Goal: Task Accomplishment & Management: Use online tool/utility

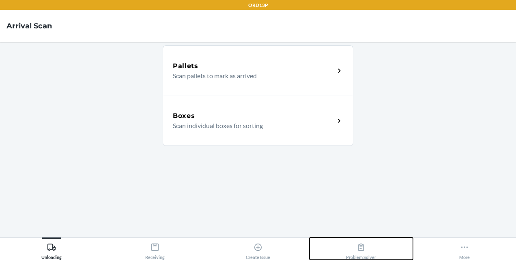
click at [357, 240] on div "Problem Solver" at bounding box center [361, 250] width 30 height 20
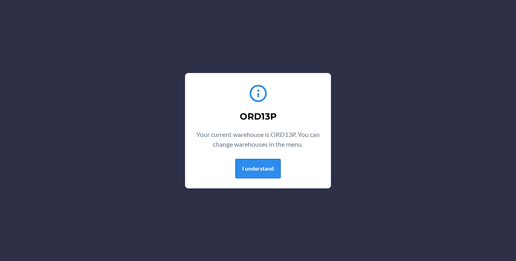
click at [252, 169] on button "I understand" at bounding box center [257, 168] width 45 height 19
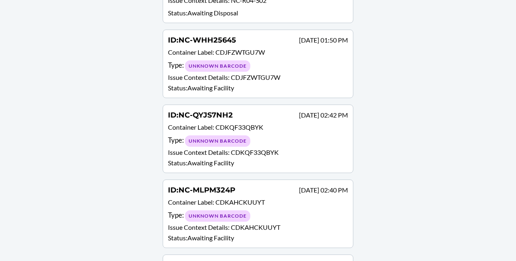
scroll to position [1053, 0]
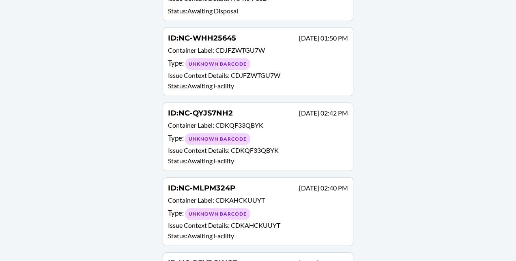
click at [252, 146] on p "Issue Context Details : CDKQF33QBYK" at bounding box center [258, 151] width 180 height 10
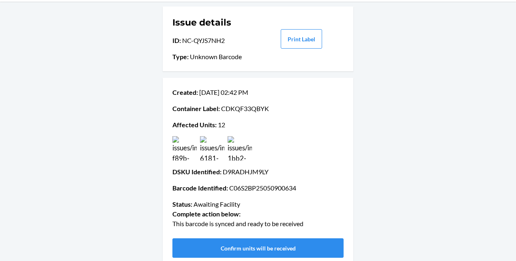
scroll to position [52, 0]
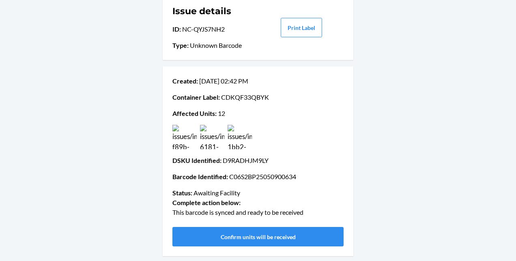
click at [180, 145] on img at bounding box center [184, 137] width 24 height 24
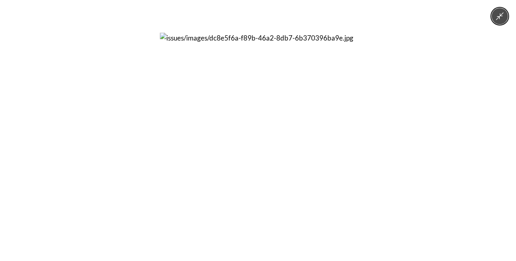
click at [375, 145] on div at bounding box center [258, 130] width 516 height 261
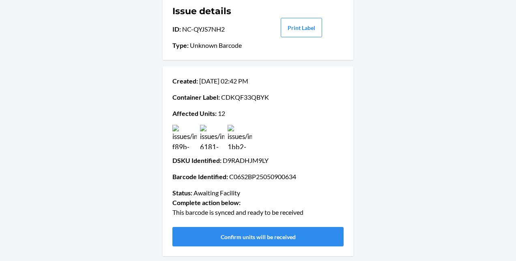
click at [205, 138] on img at bounding box center [212, 137] width 24 height 24
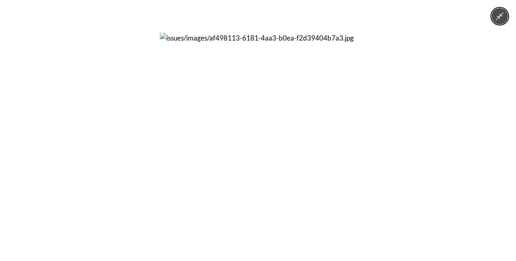
click at [401, 145] on div at bounding box center [258, 130] width 516 height 261
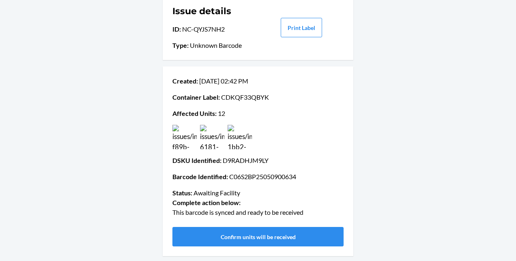
click at [238, 140] on img at bounding box center [239, 137] width 24 height 24
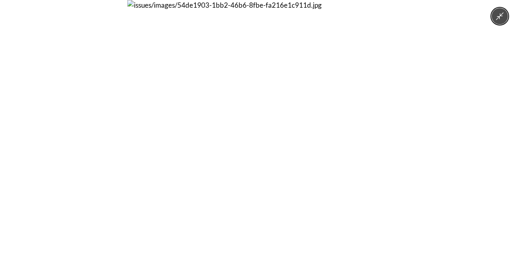
click at [441, 165] on div at bounding box center [258, 130] width 516 height 261
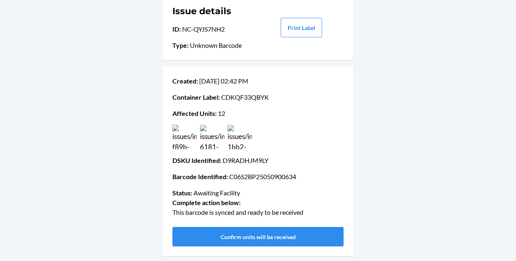
scroll to position [0, 0]
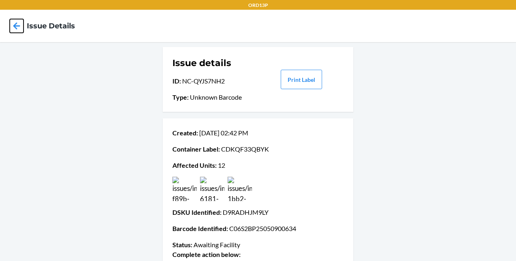
click at [15, 28] on icon at bounding box center [16, 25] width 7 height 7
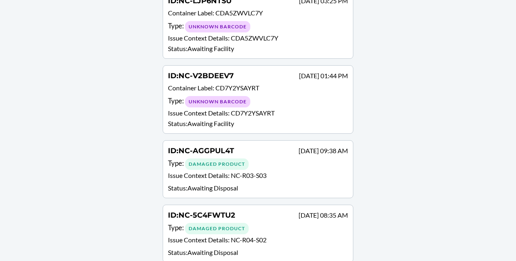
scroll to position [824, 0]
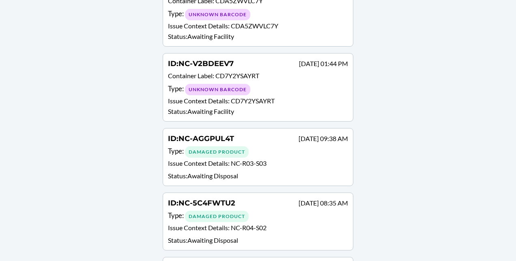
click at [246, 171] on p "Status : Awaiting Disposal" at bounding box center [258, 176] width 180 height 10
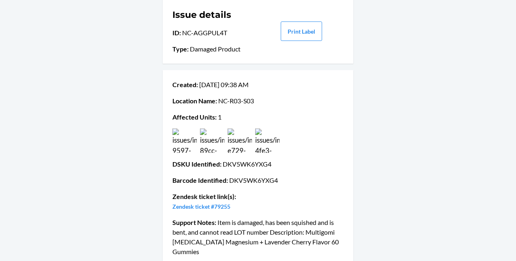
scroll to position [49, 0]
click at [182, 146] on img at bounding box center [184, 140] width 24 height 24
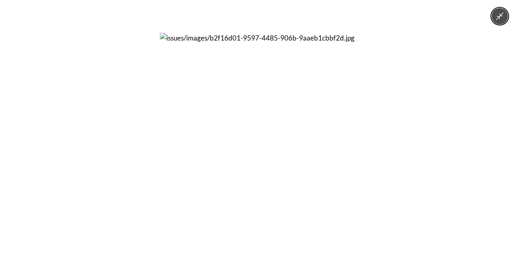
click at [390, 175] on div at bounding box center [258, 130] width 516 height 261
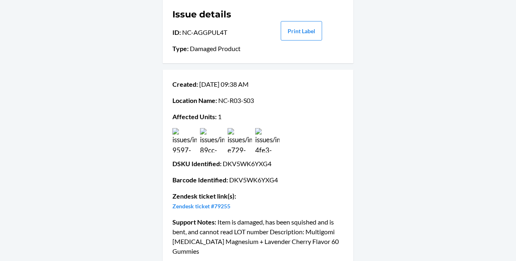
click at [211, 142] on img at bounding box center [212, 140] width 24 height 24
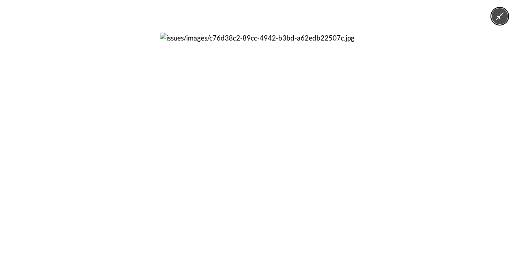
click at [404, 147] on div at bounding box center [258, 130] width 516 height 261
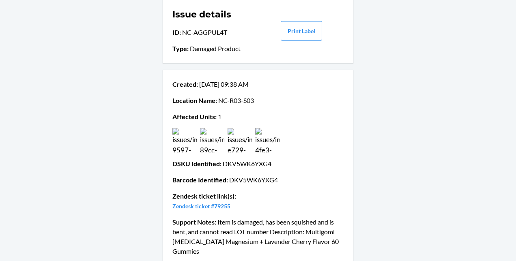
click at [233, 144] on img at bounding box center [239, 140] width 24 height 24
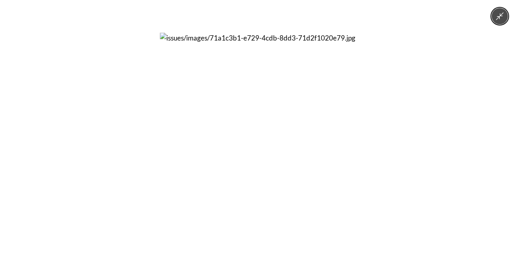
click at [420, 163] on div at bounding box center [258, 130] width 516 height 261
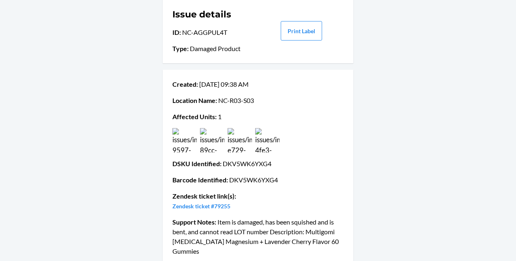
click at [268, 150] on img at bounding box center [267, 140] width 24 height 24
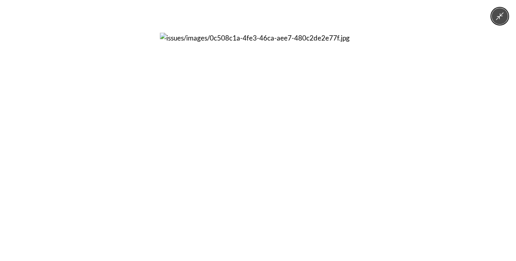
click at [401, 103] on div at bounding box center [258, 130] width 516 height 261
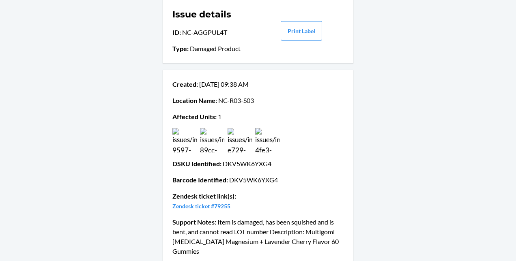
scroll to position [133, 0]
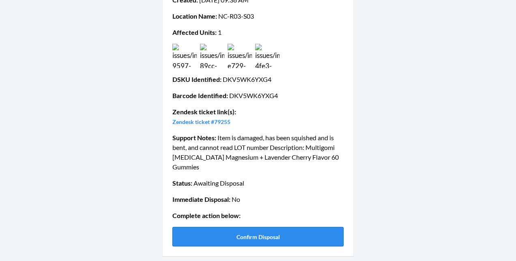
click at [284, 236] on button "Confirm Disposal" at bounding box center [257, 236] width 171 height 19
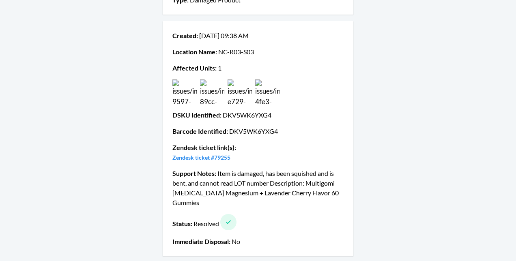
scroll to position [0, 0]
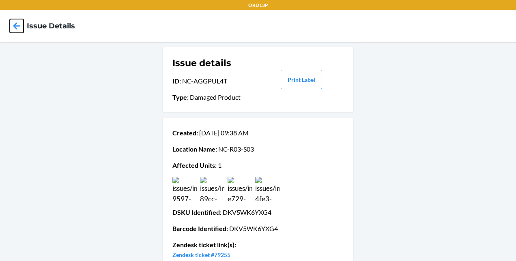
click at [18, 26] on icon at bounding box center [16, 25] width 7 height 7
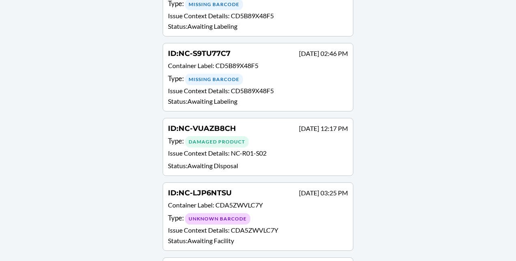
scroll to position [616, 0]
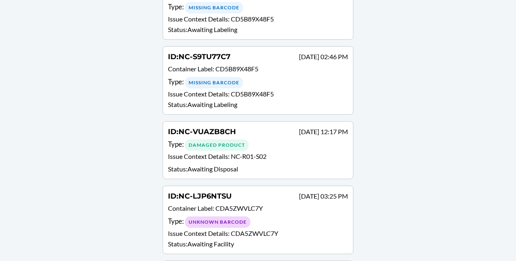
drag, startPoint x: 247, startPoint y: 108, endPoint x: 223, endPoint y: 97, distance: 25.8
click at [223, 127] on span "NC-VUAZB8CH" at bounding box center [207, 131] width 58 height 9
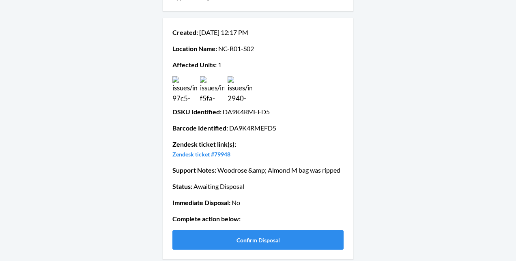
scroll to position [101, 0]
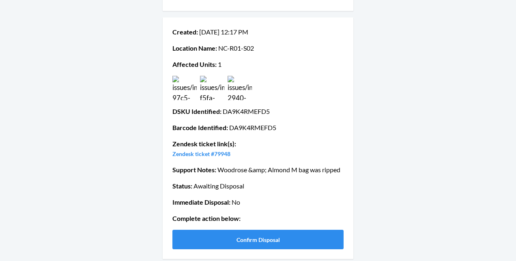
click at [173, 95] on img at bounding box center [184, 88] width 24 height 24
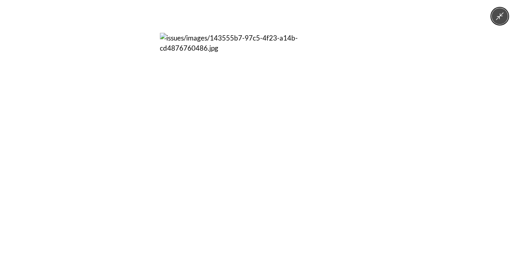
click at [375, 145] on div at bounding box center [258, 130] width 516 height 261
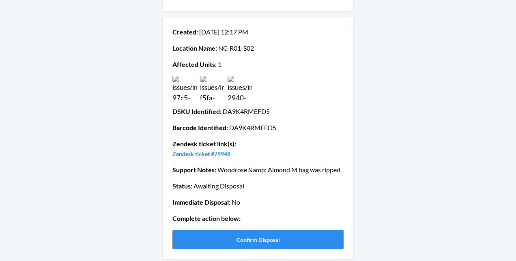
click at [210, 94] on img at bounding box center [212, 88] width 24 height 24
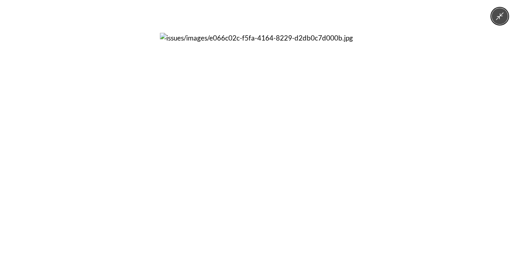
click at [376, 145] on div at bounding box center [258, 130] width 516 height 261
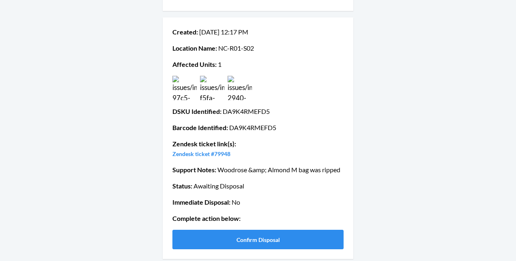
click at [238, 94] on img at bounding box center [239, 88] width 24 height 24
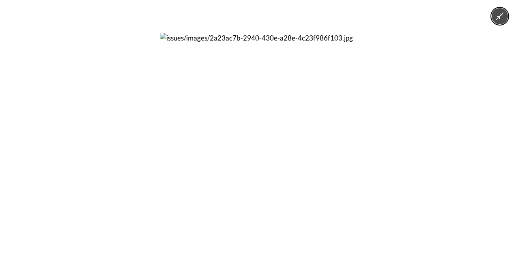
click at [384, 147] on div at bounding box center [258, 130] width 516 height 261
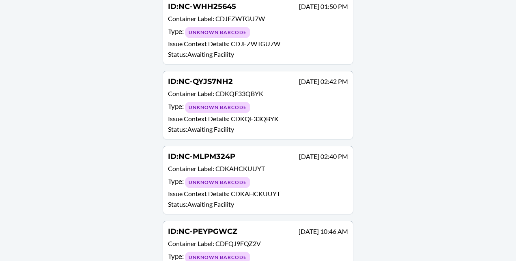
scroll to position [1021, 0]
click at [253, 238] on p "Container Label : CDFQJ9FQZ2V" at bounding box center [258, 244] width 180 height 12
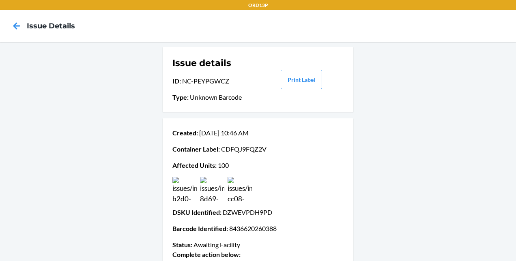
click at [180, 190] on img at bounding box center [184, 189] width 24 height 24
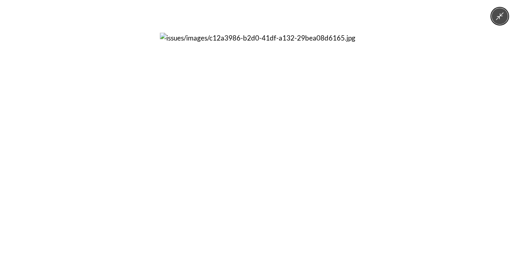
click at [112, 118] on div at bounding box center [258, 130] width 516 height 261
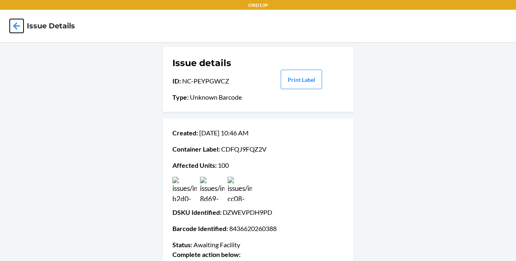
click at [15, 24] on icon at bounding box center [16, 25] width 7 height 7
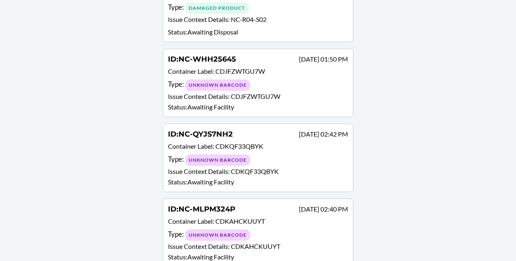
scroll to position [1021, 0]
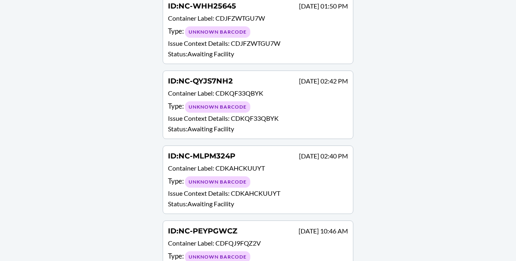
click at [187, 176] on div "Unknown Barcode" at bounding box center [217, 181] width 65 height 11
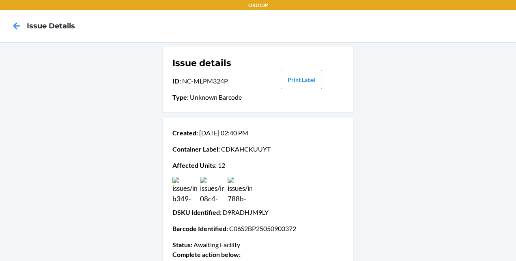
click at [181, 197] on img at bounding box center [184, 189] width 24 height 24
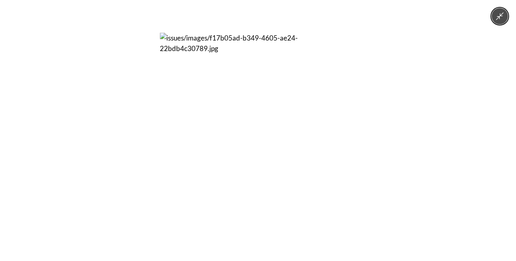
click at [381, 165] on div at bounding box center [258, 130] width 516 height 261
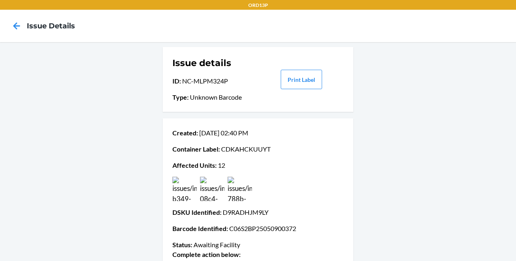
click at [210, 179] on img at bounding box center [212, 189] width 24 height 24
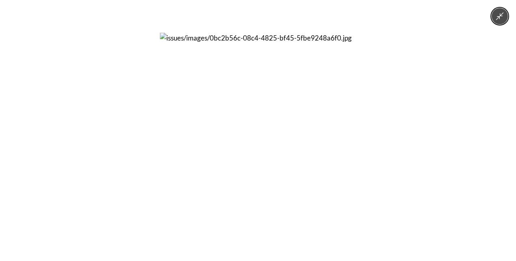
click at [405, 161] on div at bounding box center [258, 130] width 516 height 261
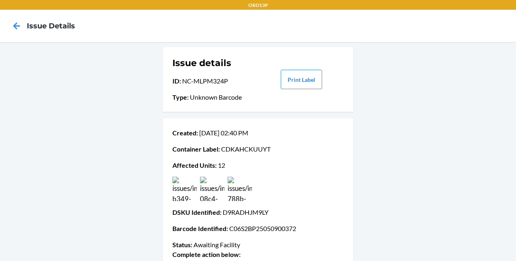
click at [238, 182] on img at bounding box center [239, 189] width 24 height 24
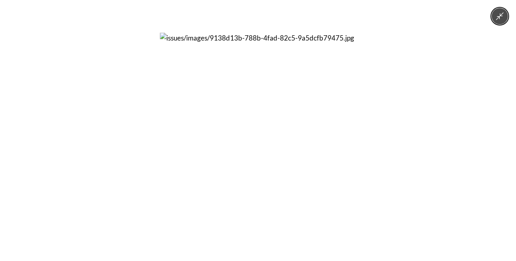
click at [416, 179] on div at bounding box center [258, 130] width 516 height 261
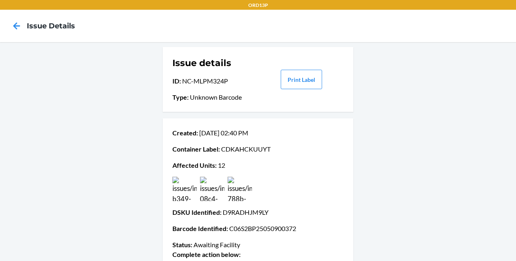
click at [10, 34] on div at bounding box center [16, 26] width 20 height 20
click at [21, 32] on icon at bounding box center [17, 26] width 14 height 14
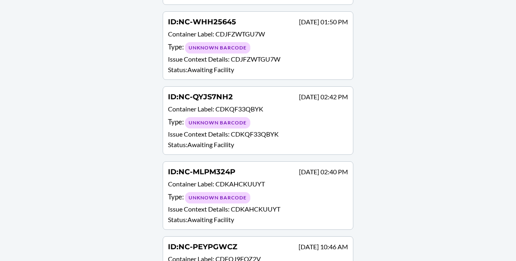
scroll to position [1021, 0]
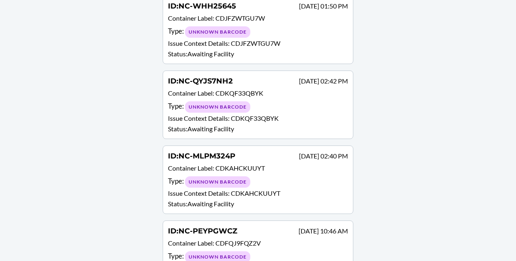
click at [276, 101] on div "Type : Unknown Barcode" at bounding box center [258, 107] width 180 height 12
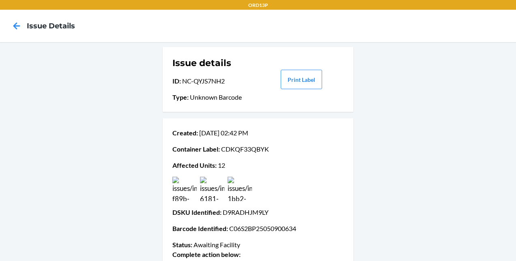
click at [184, 194] on img at bounding box center [184, 189] width 24 height 24
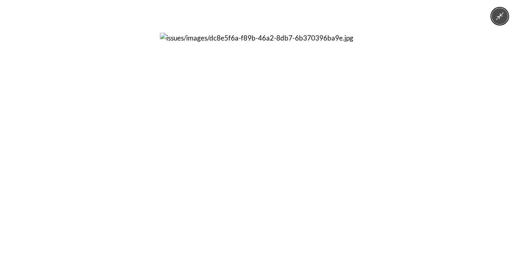
click at [384, 172] on div at bounding box center [258, 130] width 516 height 261
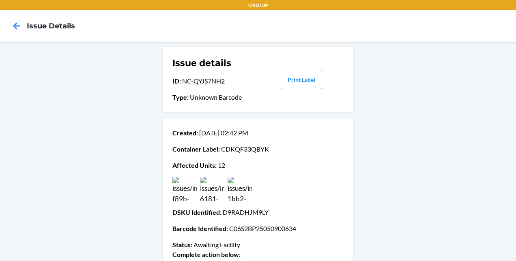
click at [210, 186] on img at bounding box center [212, 189] width 24 height 24
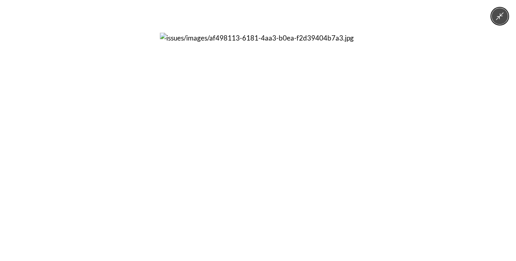
click at [383, 177] on div at bounding box center [258, 130] width 516 height 261
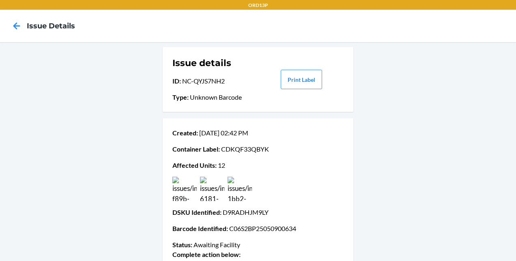
click at [241, 186] on img at bounding box center [239, 189] width 24 height 24
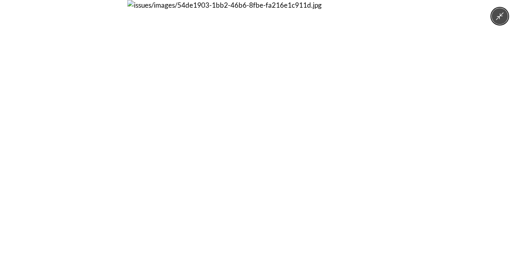
click at [412, 194] on div at bounding box center [258, 130] width 516 height 261
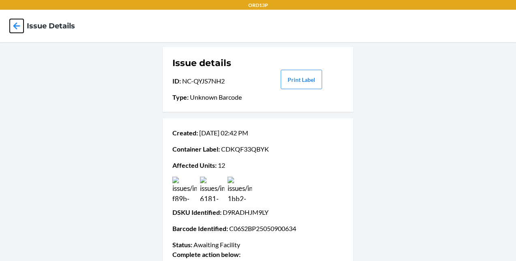
click at [19, 22] on icon at bounding box center [17, 26] width 14 height 14
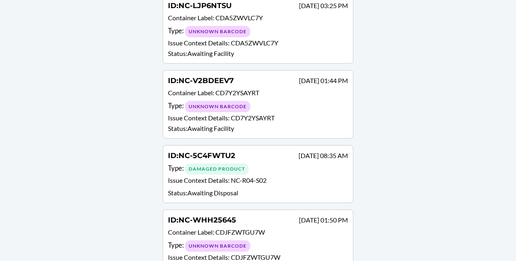
scroll to position [804, 0]
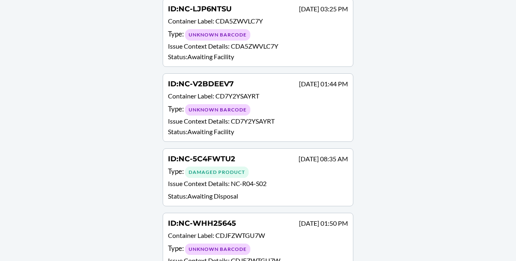
click at [221, 231] on span "CDJFZWTGU7W" at bounding box center [239, 235] width 49 height 8
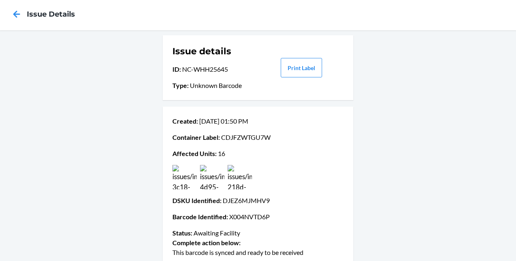
scroll to position [12, 0]
click at [191, 180] on img at bounding box center [184, 177] width 24 height 24
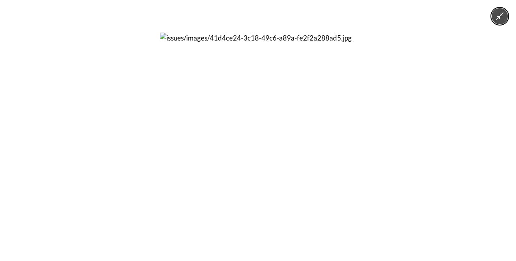
click at [385, 194] on div at bounding box center [258, 130] width 516 height 261
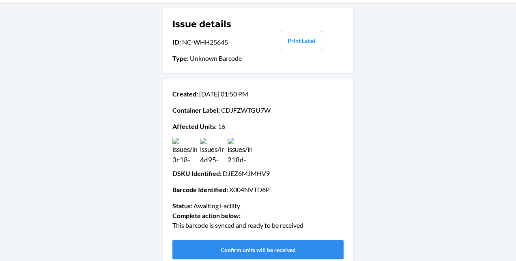
scroll to position [52, 0]
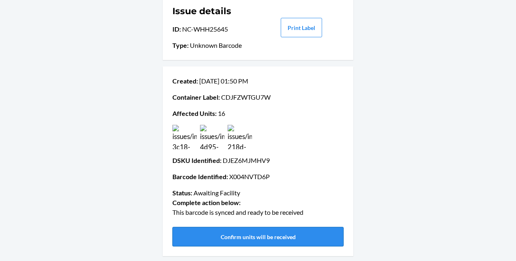
click at [270, 234] on button "Confirm units will be received" at bounding box center [257, 236] width 171 height 19
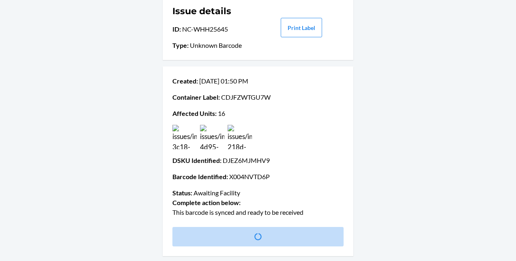
scroll to position [0, 0]
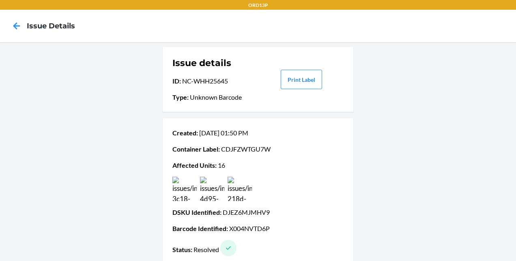
click at [19, 202] on div "Issue details ID : NC-WHH25645 Type : Unknown Barcode Print Label Created : Aug…" at bounding box center [258, 156] width 516 height 229
click at [15, 26] on icon at bounding box center [16, 25] width 7 height 7
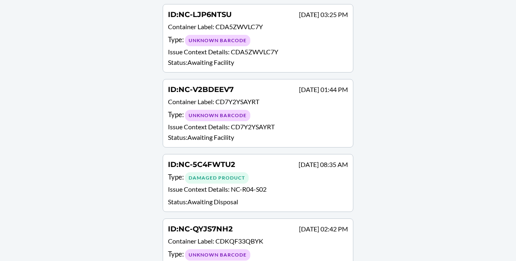
scroll to position [797, 0]
click at [300, 160] on p "Aug 27 08:35 AM" at bounding box center [322, 165] width 49 height 10
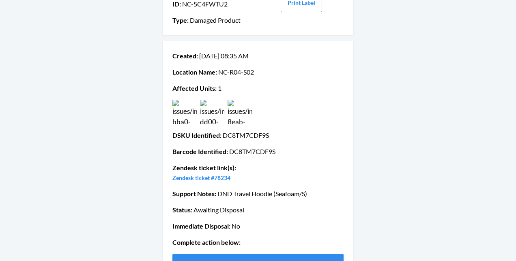
scroll to position [77, 0]
click at [177, 113] on img at bounding box center [184, 111] width 24 height 24
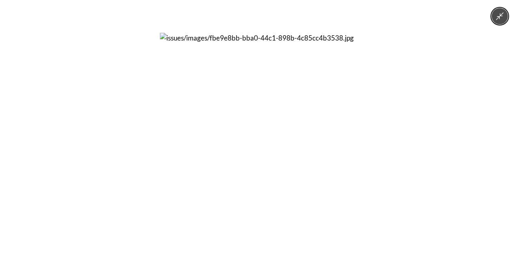
drag, startPoint x: 96, startPoint y: 131, endPoint x: 39, endPoint y: 91, distance: 69.8
click at [39, 91] on div at bounding box center [258, 130] width 516 height 261
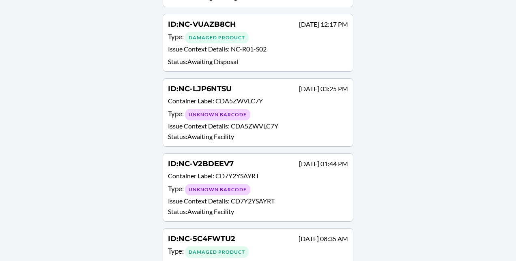
scroll to position [722, 0]
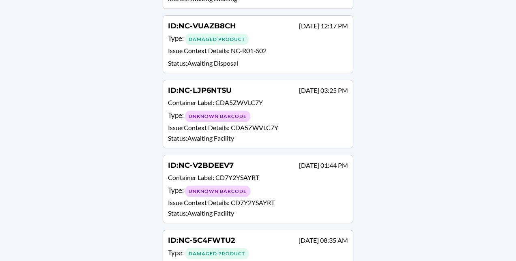
click at [281, 185] on div "Type : Unknown Barcode" at bounding box center [258, 191] width 180 height 12
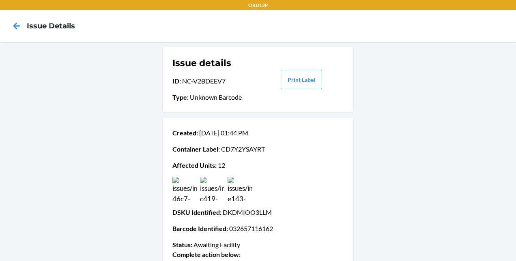
click at [188, 195] on img at bounding box center [184, 189] width 24 height 24
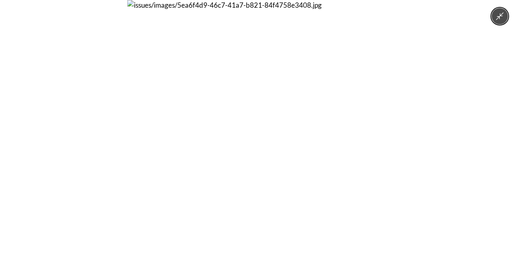
click at [445, 101] on div at bounding box center [258, 130] width 516 height 261
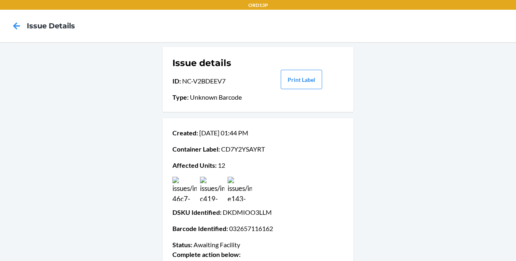
click at [271, 109] on div "Issue details ID : NC-V2BDEEV7 Type : Unknown Barcode Print Label" at bounding box center [258, 79] width 191 height 65
click at [246, 148] on p "Container Label : CD7Y2YSAYRT" at bounding box center [257, 149] width 171 height 10
copy p "CD7Y2YSAYRT"
click at [244, 212] on p "DSKU Identified : DKDMIOO3LLM" at bounding box center [257, 213] width 171 height 10
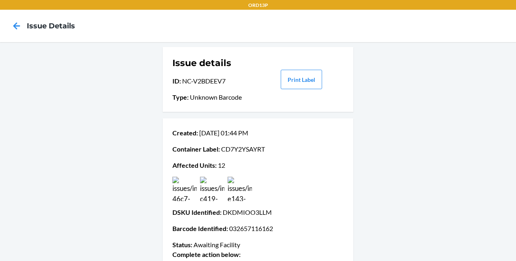
click at [244, 212] on p "DSKU Identified : DKDMIOO3LLM" at bounding box center [257, 213] width 171 height 10
copy p "DKDMIOO3LLM"
click at [193, 185] on img at bounding box center [184, 189] width 24 height 24
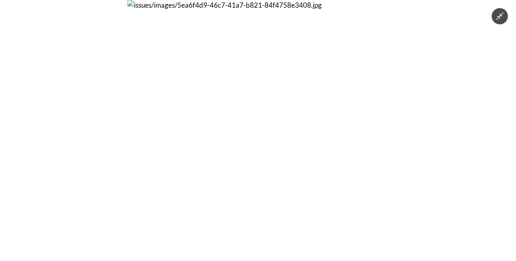
drag, startPoint x: 397, startPoint y: 231, endPoint x: 69, endPoint y: 88, distance: 357.6
click at [69, 88] on div at bounding box center [258, 130] width 516 height 261
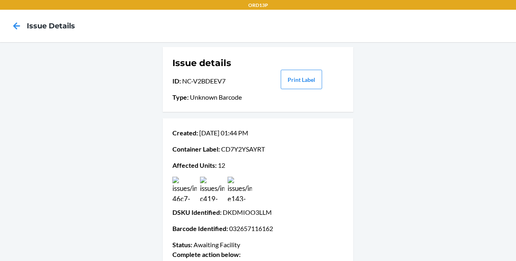
click at [206, 192] on img at bounding box center [212, 189] width 24 height 24
click at [204, 190] on img at bounding box center [212, 189] width 24 height 24
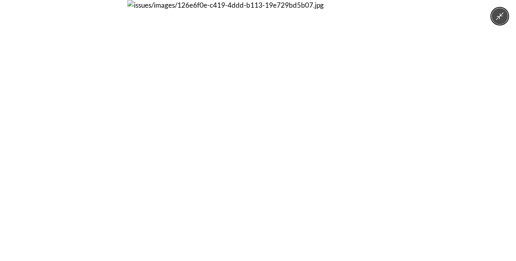
click at [238, 225] on img at bounding box center [257, 130] width 261 height 261
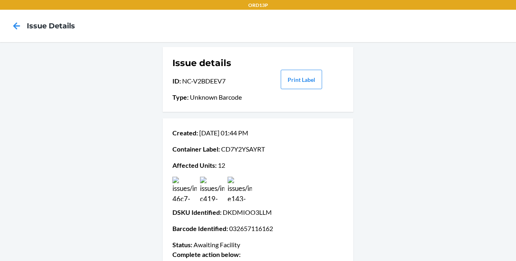
click at [242, 196] on img at bounding box center [239, 189] width 24 height 24
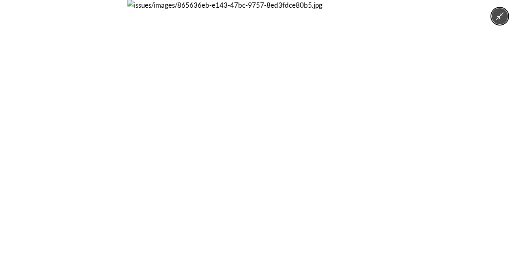
click at [219, 197] on img at bounding box center [257, 130] width 261 height 261
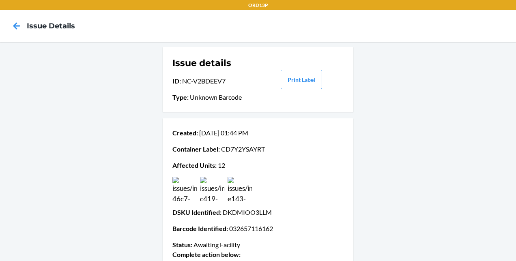
drag, startPoint x: 322, startPoint y: 47, endPoint x: 291, endPoint y: 35, distance: 32.6
click at [291, 35] on nav "Issue details" at bounding box center [258, 26] width 516 height 32
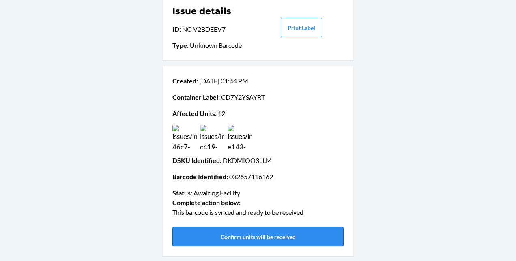
click at [251, 232] on button "Confirm units will be received" at bounding box center [257, 236] width 171 height 19
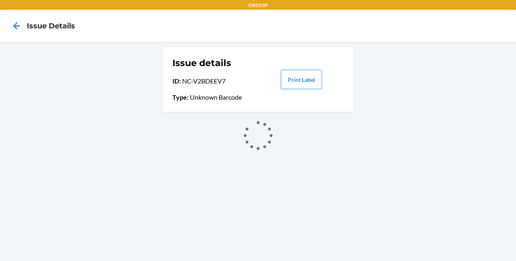
scroll to position [0, 0]
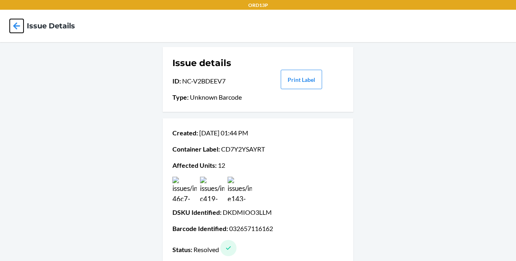
click at [18, 26] on icon at bounding box center [16, 25] width 7 height 7
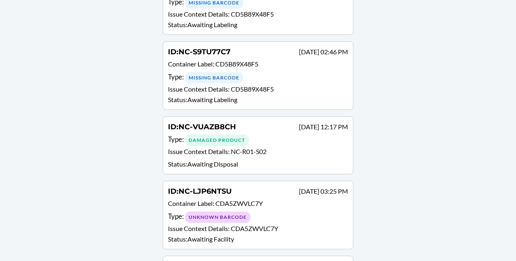
scroll to position [621, 0]
click at [244, 124] on div "ID : NC-VUAZB8CH Sep 03 12:17 PM Type : Damaged Product Issue Context Details :…" at bounding box center [258, 145] width 180 height 47
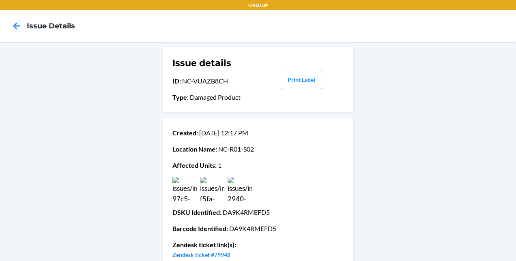
click at [22, 33] on div at bounding box center [16, 26] width 20 height 20
click at [19, 26] on icon at bounding box center [16, 25] width 7 height 7
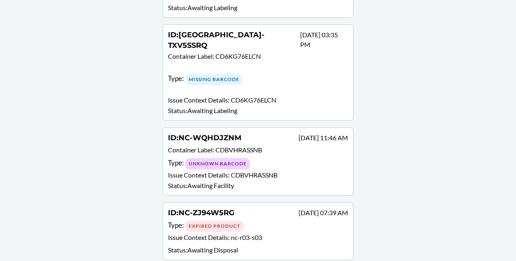
scroll to position [322, 0]
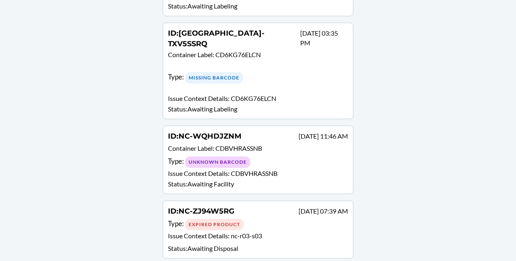
click at [259, 169] on span "CDBVHRASSNB" at bounding box center [254, 173] width 47 height 8
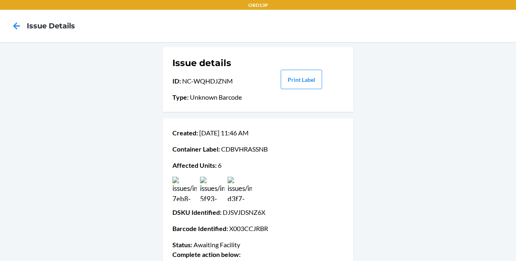
click at [190, 195] on img at bounding box center [184, 189] width 24 height 24
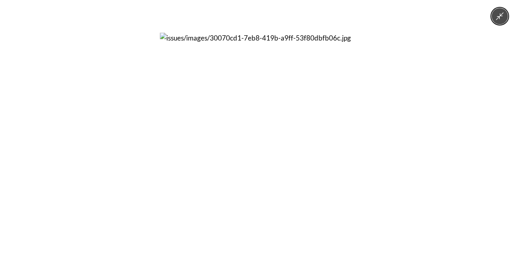
click at [374, 196] on div at bounding box center [258, 130] width 516 height 261
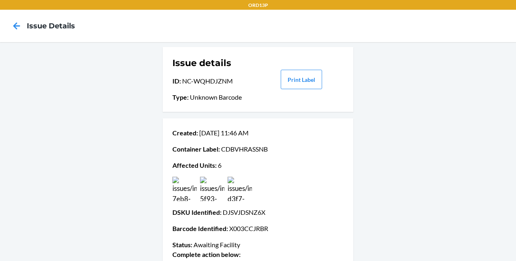
click at [219, 187] on img at bounding box center [212, 189] width 24 height 24
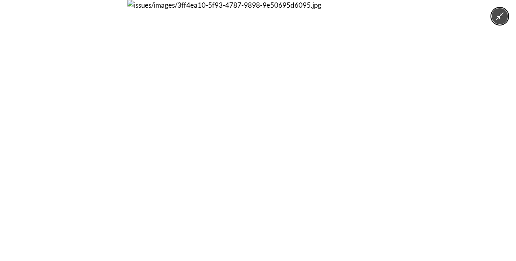
drag, startPoint x: 452, startPoint y: 182, endPoint x: 459, endPoint y: 238, distance: 55.7
click at [459, 238] on div at bounding box center [258, 130] width 516 height 261
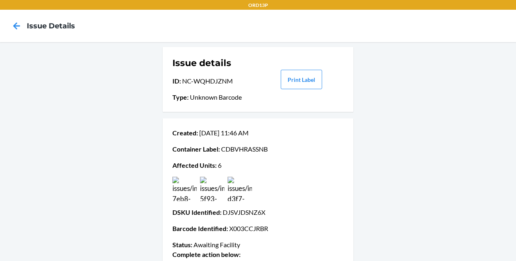
click at [239, 193] on img at bounding box center [239, 189] width 24 height 24
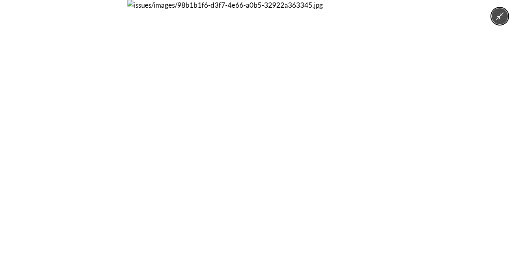
click at [441, 174] on div at bounding box center [258, 130] width 516 height 261
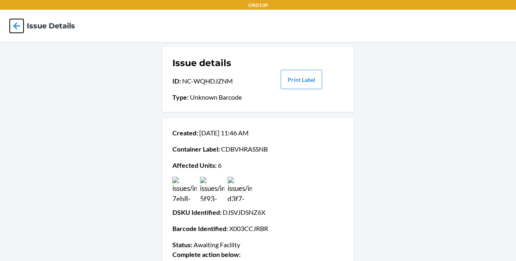
click at [15, 25] on icon at bounding box center [17, 26] width 14 height 14
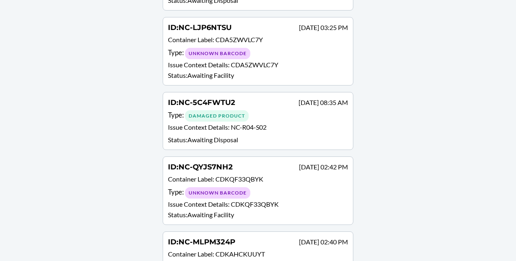
scroll to position [785, 0]
click at [268, 200] on span "CDKQF33QBYK" at bounding box center [255, 204] width 48 height 8
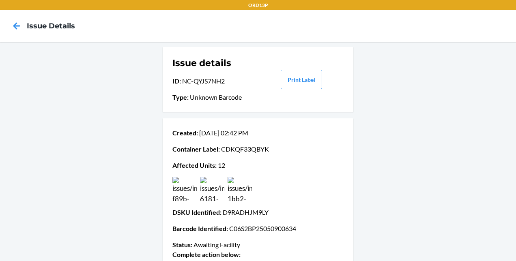
click at [187, 188] on img at bounding box center [184, 189] width 24 height 24
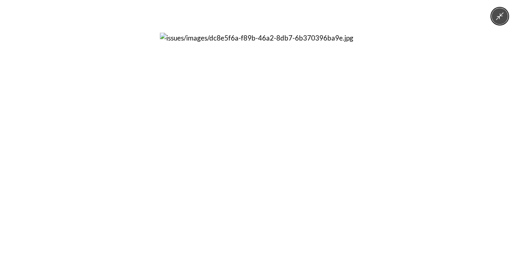
click at [353, 195] on img at bounding box center [258, 131] width 196 height 196
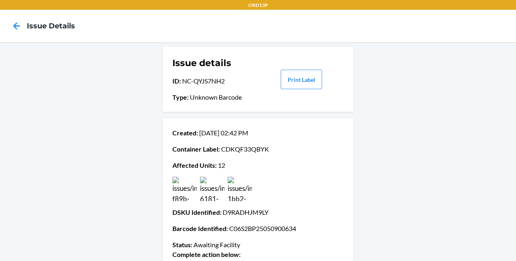
click at [204, 202] on div "Created : Aug 19 02:42 PM Container Label : CDKQF33QBYK Affected Units : 12 DSK…" at bounding box center [257, 189] width 171 height 128
click at [212, 194] on img at bounding box center [212, 189] width 24 height 24
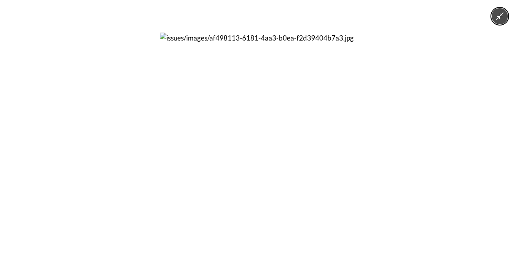
click at [386, 199] on div at bounding box center [258, 130] width 516 height 261
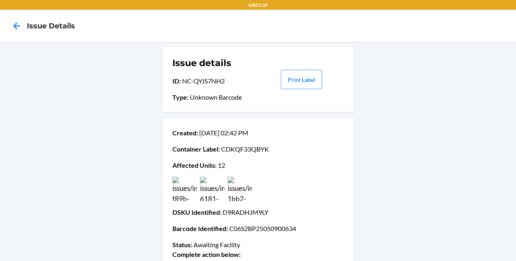
click at [244, 199] on img at bounding box center [239, 189] width 24 height 24
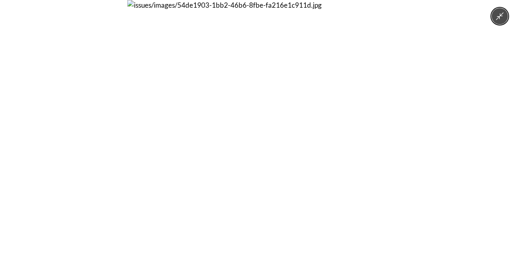
click at [429, 199] on div at bounding box center [258, 130] width 516 height 261
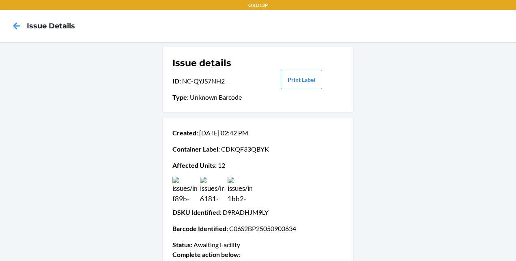
click at [7, 28] on div at bounding box center [16, 26] width 20 height 20
click at [18, 29] on icon at bounding box center [17, 26] width 14 height 14
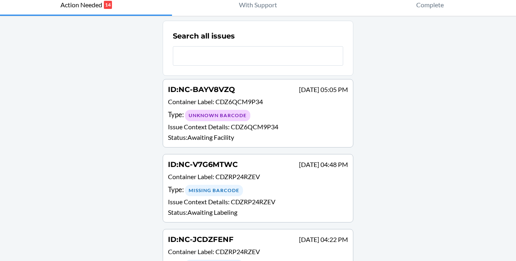
scroll to position [41, 0]
click at [257, 119] on div "Type : Unknown Barcode" at bounding box center [258, 115] width 180 height 12
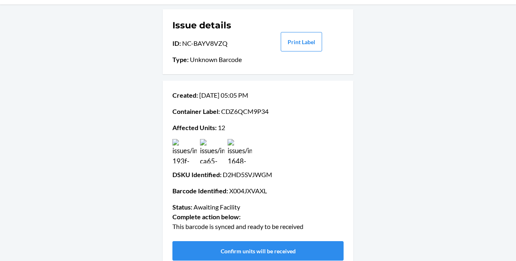
scroll to position [38, 0]
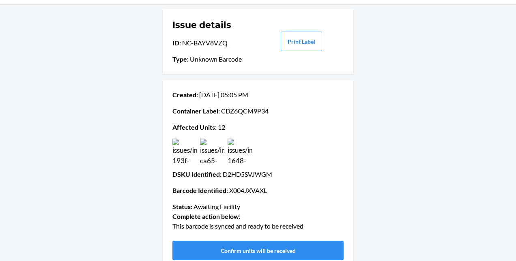
click at [236, 110] on p "Container Label : CDZ6QCM9P34" at bounding box center [257, 111] width 171 height 10
copy p "CDZ6QCM9P34"
click at [247, 174] on p "DSKU Identified : D2HD5SVJWGM" at bounding box center [257, 174] width 171 height 10
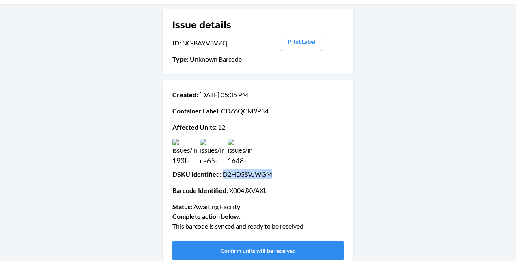
copy p "D2HD5SVJWGM"
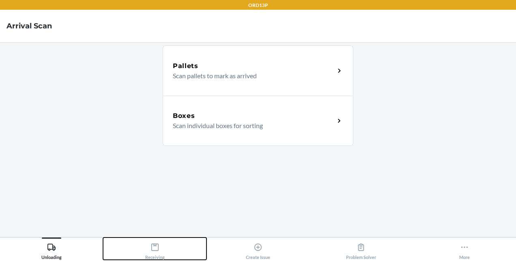
click at [160, 252] on div "Receiving" at bounding box center [154, 250] width 19 height 20
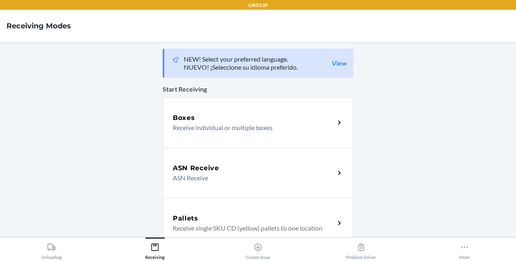
click at [195, 141] on div "Boxes Receive individual or multiple boxes" at bounding box center [258, 122] width 191 height 50
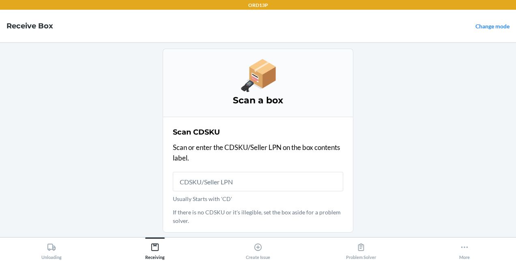
type input "V"
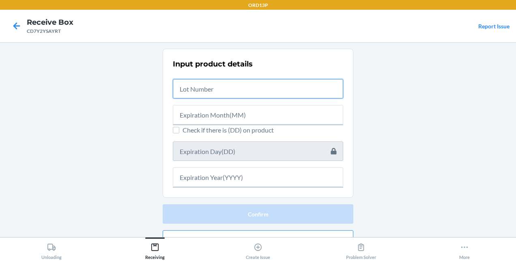
click at [255, 85] on input "text" at bounding box center [258, 88] width 170 height 19
click at [467, 144] on main "Input product details Check if there is (DD) on product Confirm Report problem" at bounding box center [258, 139] width 516 height 195
paste input "DKDMIOO3LLM"
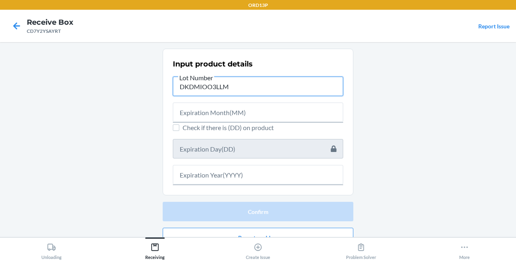
click at [263, 87] on input "DKDMIOO3LLM" at bounding box center [258, 86] width 170 height 19
type input "D"
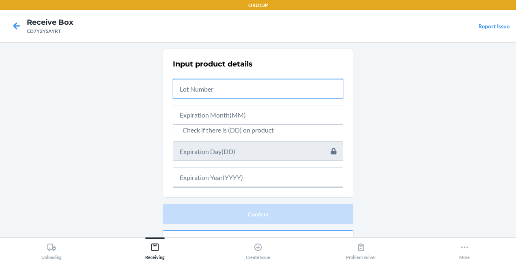
type input "A"
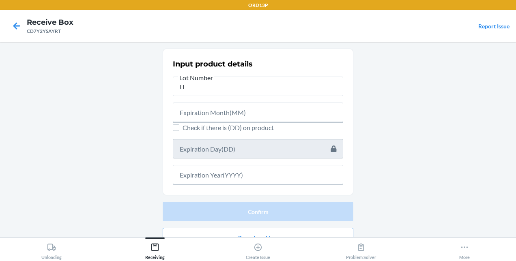
click at [491, 191] on main "Input product details Lot Number IT Check if there is (DD) on product Confirm R…" at bounding box center [258, 139] width 516 height 195
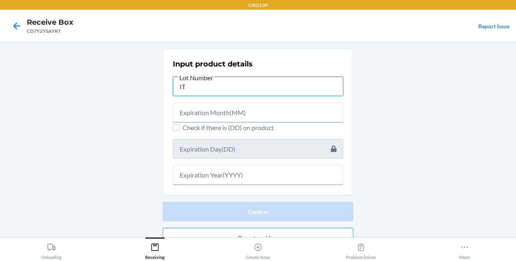
click at [325, 88] on input "IT" at bounding box center [258, 86] width 170 height 19
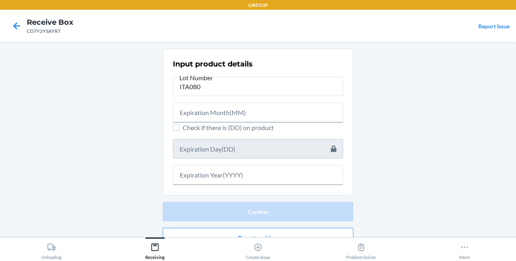
click at [476, 141] on main "Input product details Lot Number ITA080 Check if there is (DD) on product Confi…" at bounding box center [258, 139] width 516 height 195
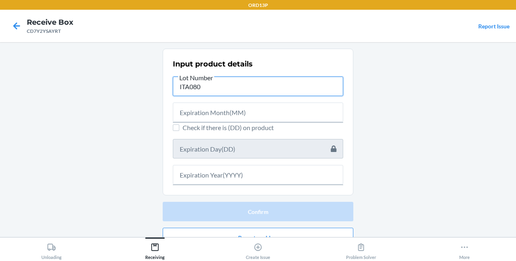
click at [253, 89] on input "ITA080" at bounding box center [258, 86] width 170 height 19
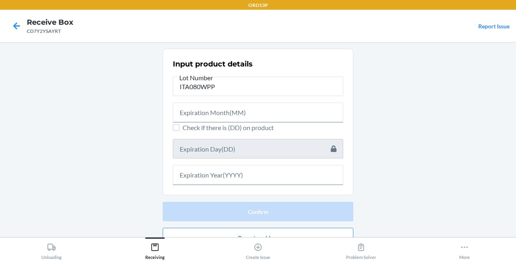
click at [468, 165] on main "Input product details Lot Number ITA080WPP Check if there is (DD) on product Co…" at bounding box center [258, 139] width 516 height 195
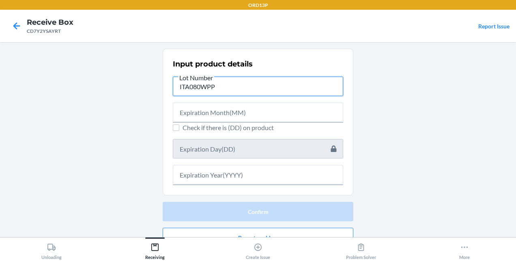
click at [250, 90] on input "ITA080WPP" at bounding box center [258, 86] width 170 height 19
type input "0"
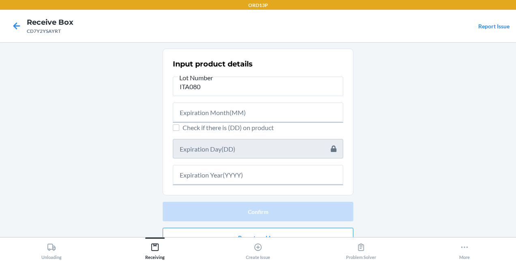
click at [485, 178] on main "Input product details Lot Number ITA080 Check if there is (DD) on product Confi…" at bounding box center [258, 139] width 516 height 195
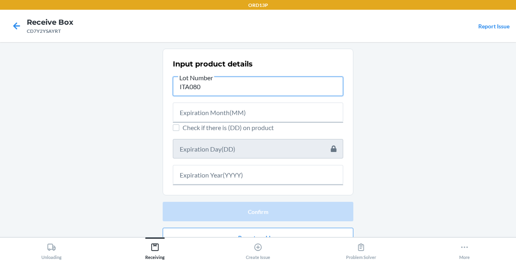
click at [311, 92] on input "ITA080" at bounding box center [258, 86] width 170 height 19
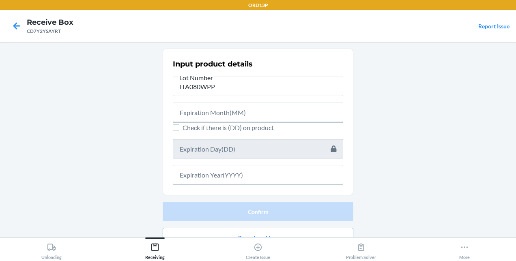
click at [473, 172] on main "Input product details Lot Number ITA080WPP Check if there is (DD) on product Co…" at bounding box center [258, 139] width 516 height 195
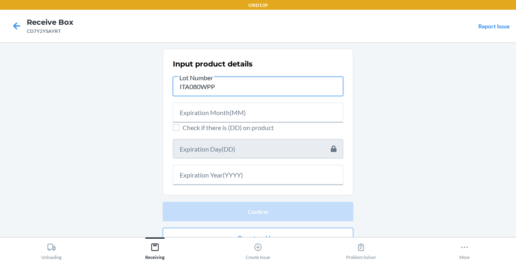
click at [257, 88] on input "ITA080WPP" at bounding box center [258, 86] width 170 height 19
type input "ITA080WPP003"
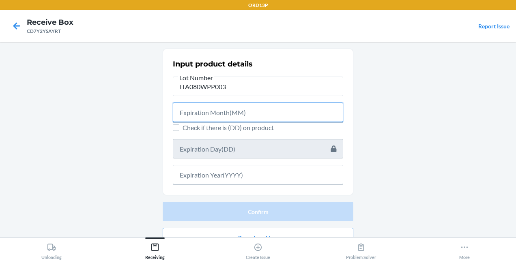
click at [255, 116] on input "text" at bounding box center [258, 112] width 170 height 19
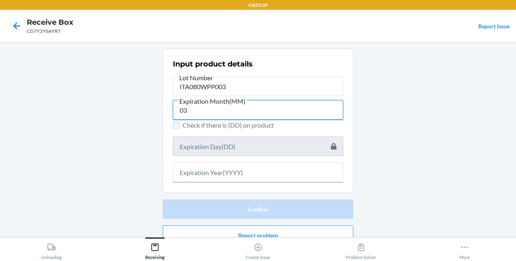
type input "03"
click at [173, 123] on input "Check if there is (DD) on product" at bounding box center [176, 125] width 6 height 6
checkbox input "true"
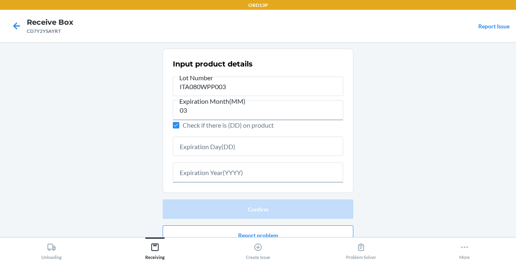
click at [470, 196] on main "Input product details Lot Number ITA080WPP003 Expiration Month(MM) 03 Check if …" at bounding box center [258, 139] width 516 height 195
click at [240, 151] on input "text" at bounding box center [258, 146] width 170 height 19
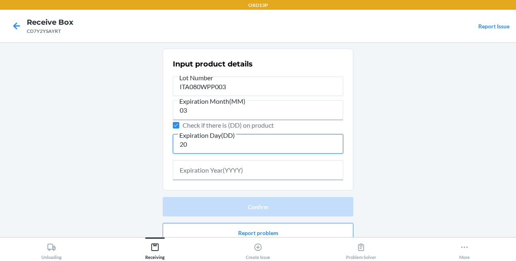
type input "20"
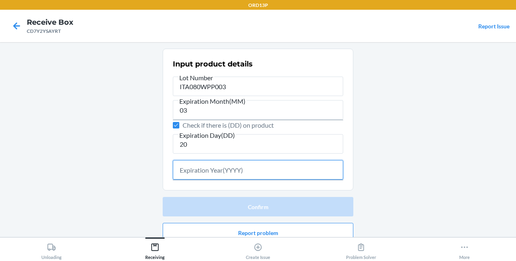
click at [238, 172] on input "text" at bounding box center [258, 169] width 170 height 19
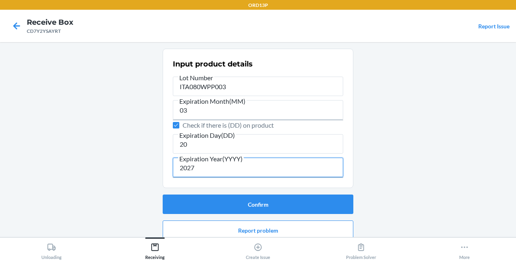
type input "2027"
click at [463, 155] on main "Input product details Lot Number ITA080WPP003 Expiration Month(MM) 03 Check if …" at bounding box center [258, 139] width 516 height 195
click at [272, 205] on button "Confirm" at bounding box center [258, 204] width 191 height 19
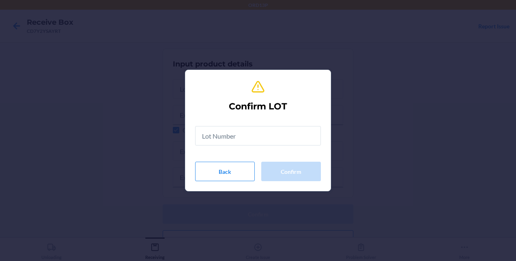
click at [460, 155] on div "Confirm LOT Back Confirm" at bounding box center [258, 130] width 516 height 261
click at [269, 138] on input "text" at bounding box center [258, 135] width 126 height 19
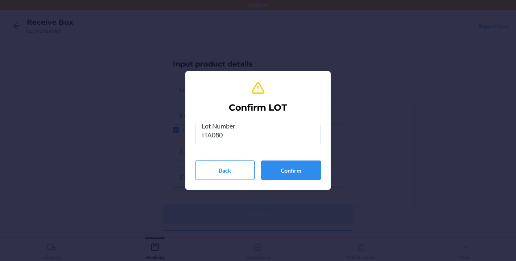
click at [300, 240] on div "Confirm LOT Lot Number ITA080 Back Confirm" at bounding box center [258, 130] width 516 height 261
click at [242, 140] on input "ITA080" at bounding box center [258, 134] width 126 height 19
type input "ITA080WPP003"
click at [289, 167] on button "Confirm" at bounding box center [291, 170] width 60 height 19
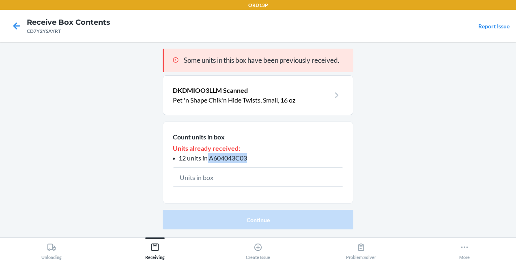
drag, startPoint x: 247, startPoint y: 159, endPoint x: 206, endPoint y: 158, distance: 41.0
click at [206, 158] on span "12 units in A604043C03" at bounding box center [212, 158] width 69 height 8
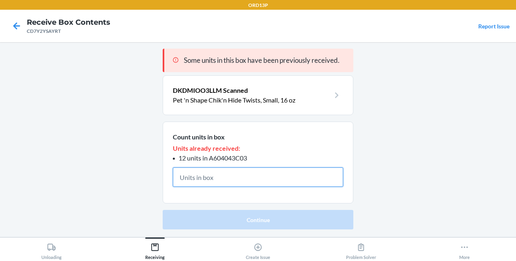
click at [250, 173] on input "text" at bounding box center [258, 176] width 170 height 19
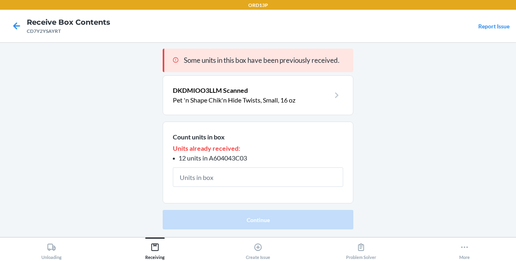
click at [261, 92] on p "DKDMIOO3LLM Scanned" at bounding box center [251, 91] width 157 height 10
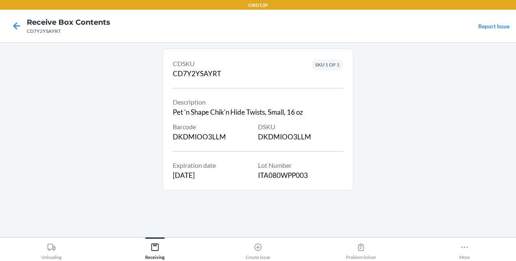
click at [285, 136] on div "DSKU DKDMIOO3LLM" at bounding box center [300, 132] width 85 height 20
copy div "DKDMIOO3LLM"
click at [260, 88] on div "CDSKU CD7Y2YSAYRT Description Pet 'n Shape Chik'n Hide Twists, Small, 16 oz Bar…" at bounding box center [258, 119] width 170 height 126
click at [15, 27] on icon at bounding box center [16, 25] width 7 height 7
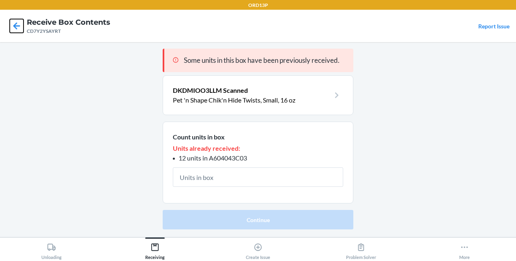
click at [19, 32] on icon at bounding box center [17, 26] width 14 height 14
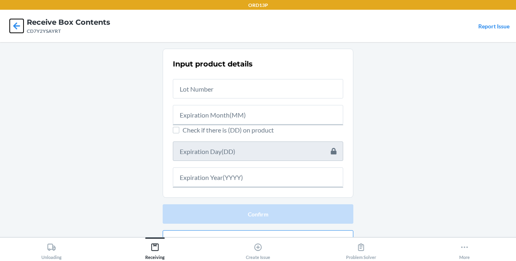
click at [19, 29] on icon at bounding box center [17, 26] width 14 height 14
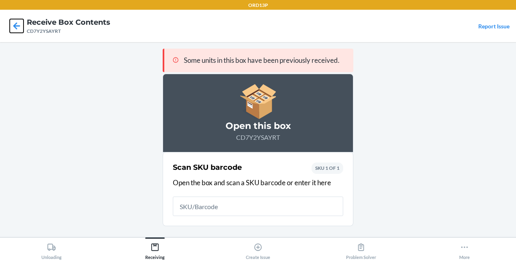
click at [21, 29] on icon at bounding box center [17, 26] width 14 height 14
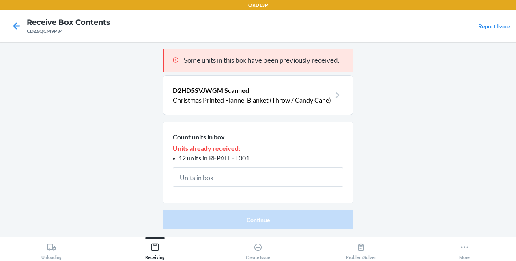
click at [268, 103] on p "Christmas Printed Flannel Blanket (Throw / Candy Cane)" at bounding box center [252, 100] width 158 height 10
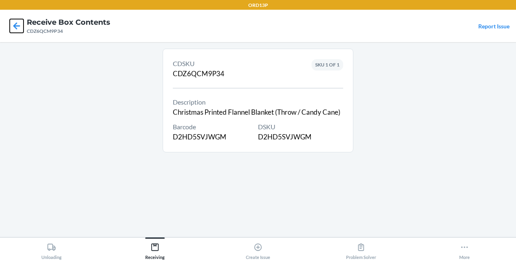
click at [18, 28] on icon at bounding box center [17, 26] width 14 height 14
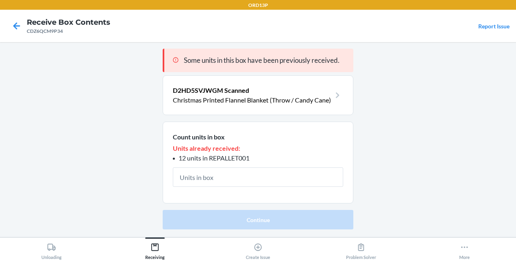
click at [216, 157] on span "12 units in REPALLET001" at bounding box center [213, 158] width 71 height 8
copy span "REPALLET001"
